Goal: Information Seeking & Learning: Understand process/instructions

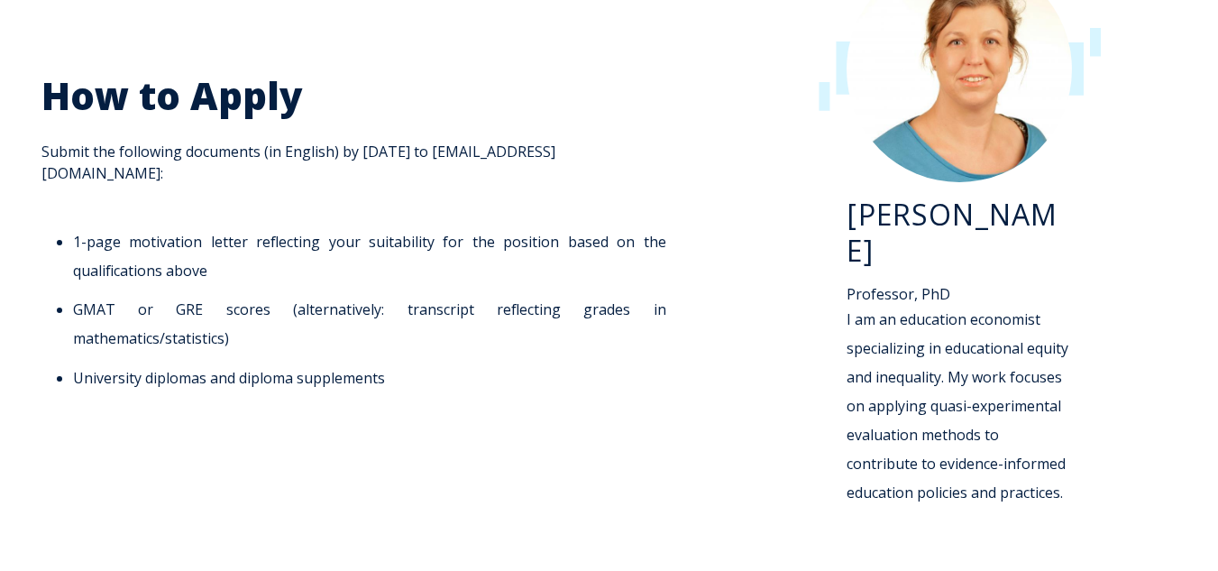
scroll to position [2434, 0]
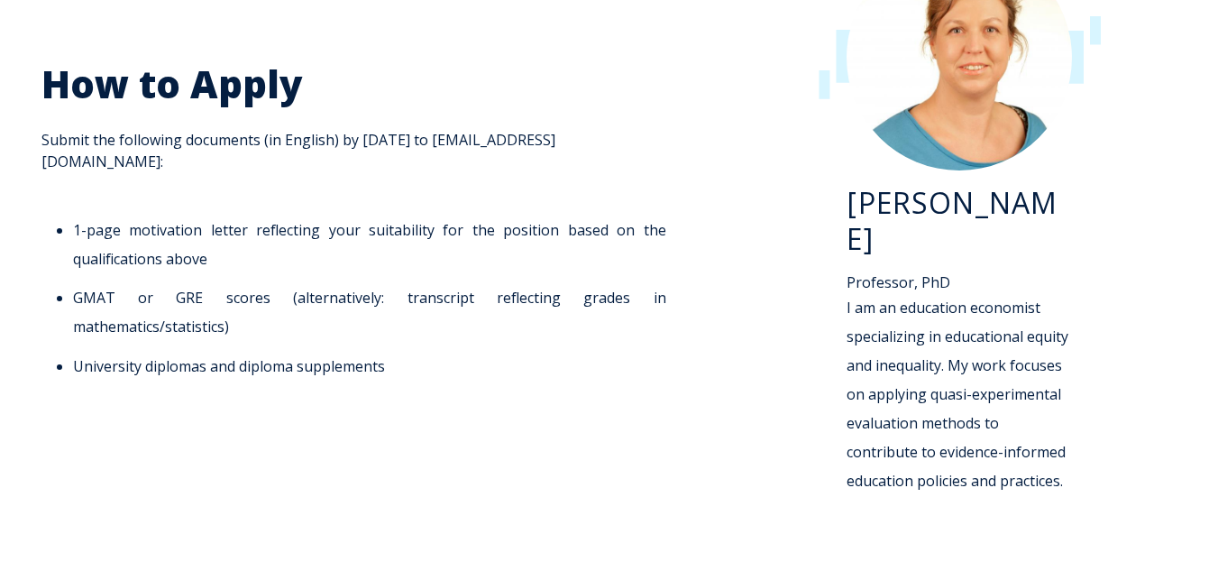
scroll to position [2434, 0]
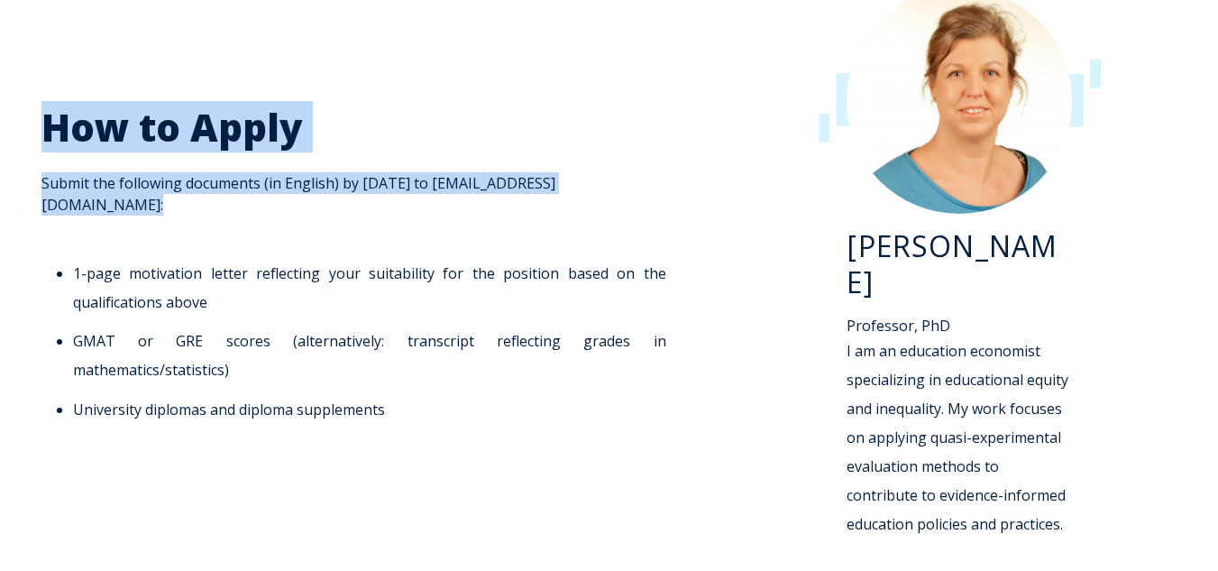
drag, startPoint x: 655, startPoint y: 194, endPoint x: 0, endPoint y: 153, distance: 656.5
click at [0, 153] on div "How to Apply Submit the following documents (in English) by [DATE] to [EMAIL_AD…" at bounding box center [609, 274] width 1218 height 644
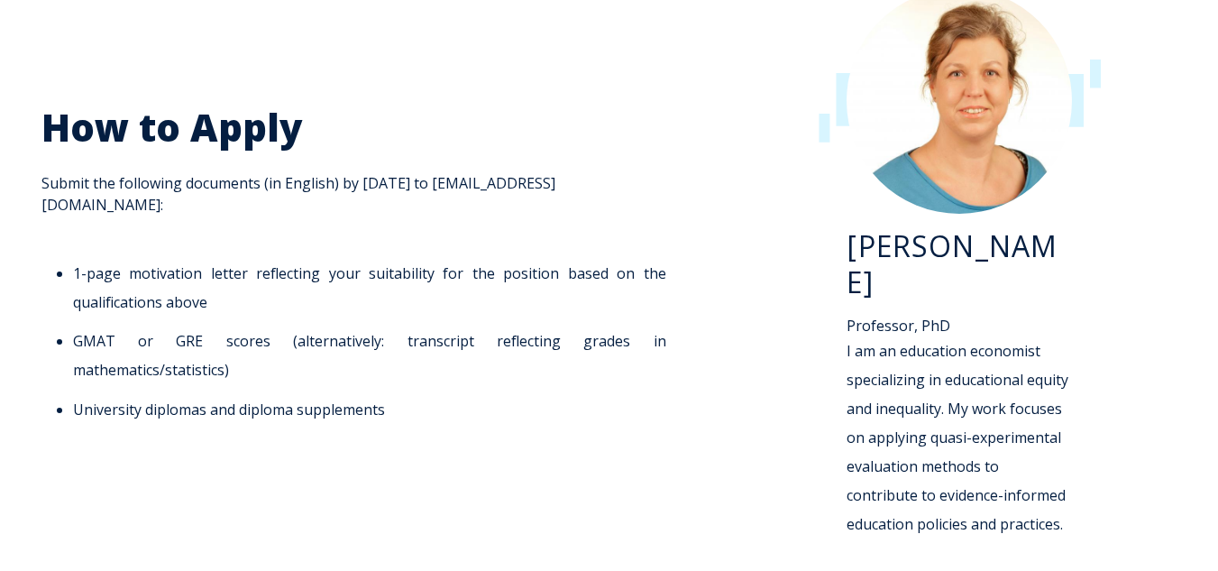
click at [476, 402] on div "How to Apply Submit the following documents (in English) by [DATE] to [EMAIL_AD…" at bounding box center [358, 274] width 671 height 608
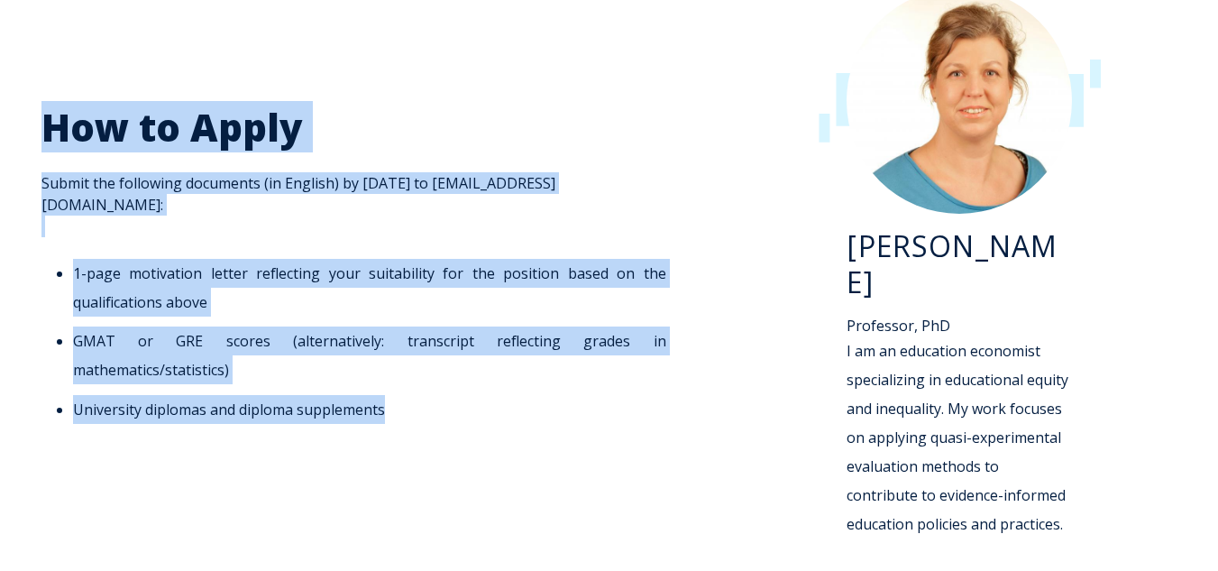
drag, startPoint x: 419, startPoint y: 367, endPoint x: 10, endPoint y: 126, distance: 474.7
click at [10, 126] on div "How to Apply Submit the following documents (in English) by [DATE] to [EMAIL_AD…" at bounding box center [609, 274] width 1218 height 644
click at [361, 143] on h2 "How to Apply" at bounding box center [358, 128] width 635 height 48
drag, startPoint x: 420, startPoint y: 369, endPoint x: 53, endPoint y: 151, distance: 426.3
click at [53, 151] on span "How to Apply Submit the following documents (in English) by [DATE] to [EMAIL_AD…" at bounding box center [358, 264] width 635 height 320
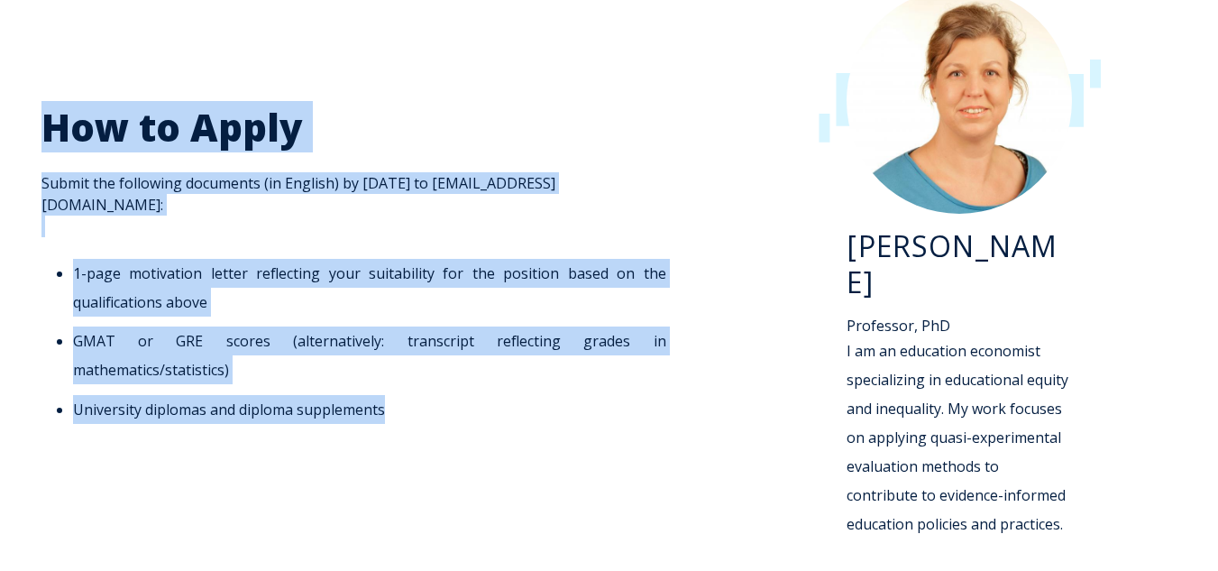
click at [507, 343] on ul "1-page motivation letter reflecting your suitability for the position based on …" at bounding box center [358, 341] width 635 height 164
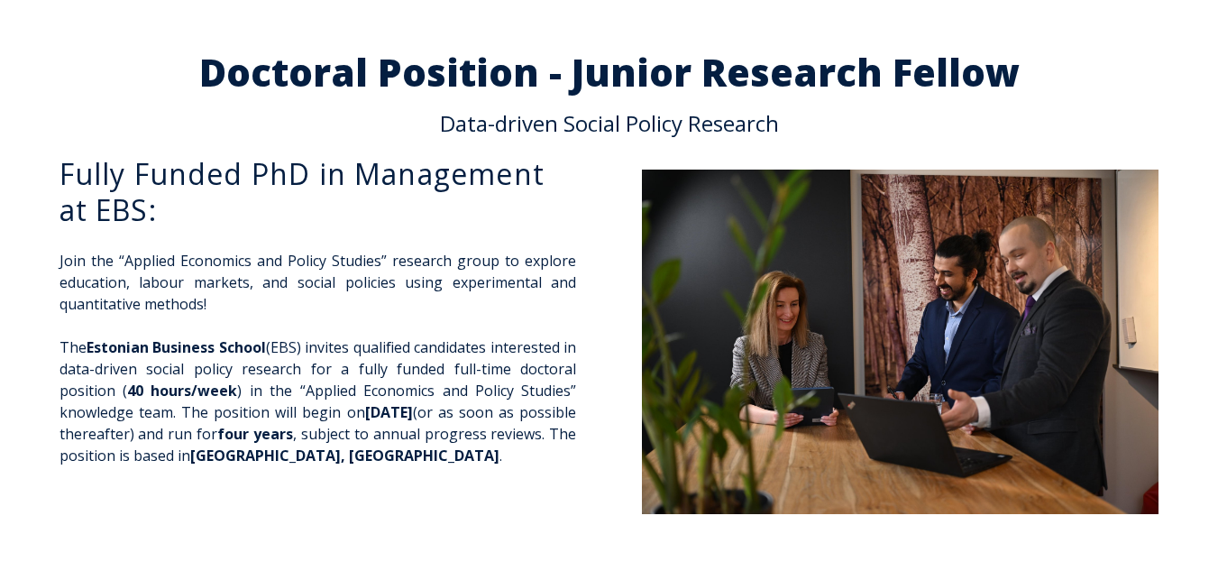
scroll to position [0, 0]
